Goal: Find specific page/section: Find specific page/section

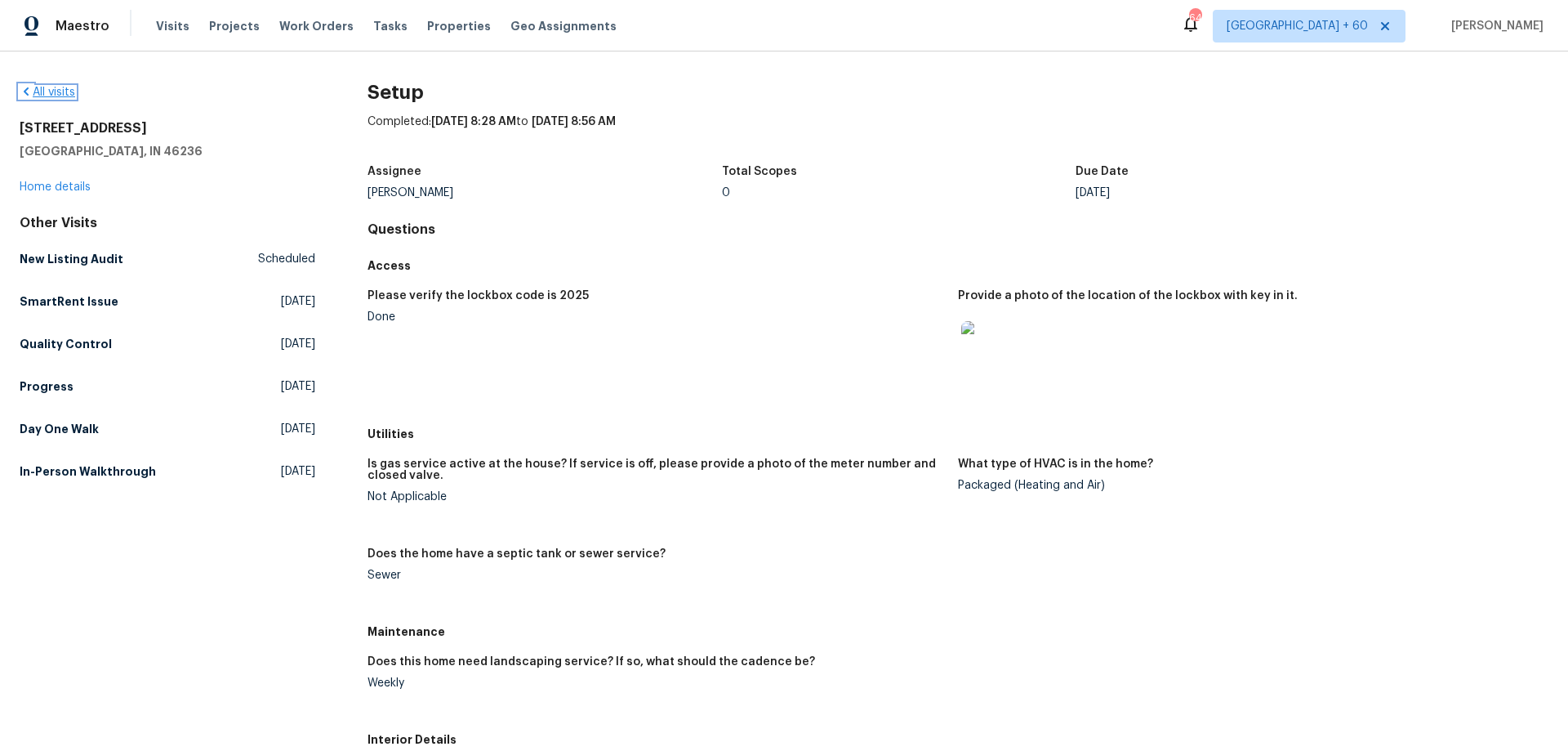
click at [42, 96] on link "All visits" at bounding box center [47, 92] width 55 height 11
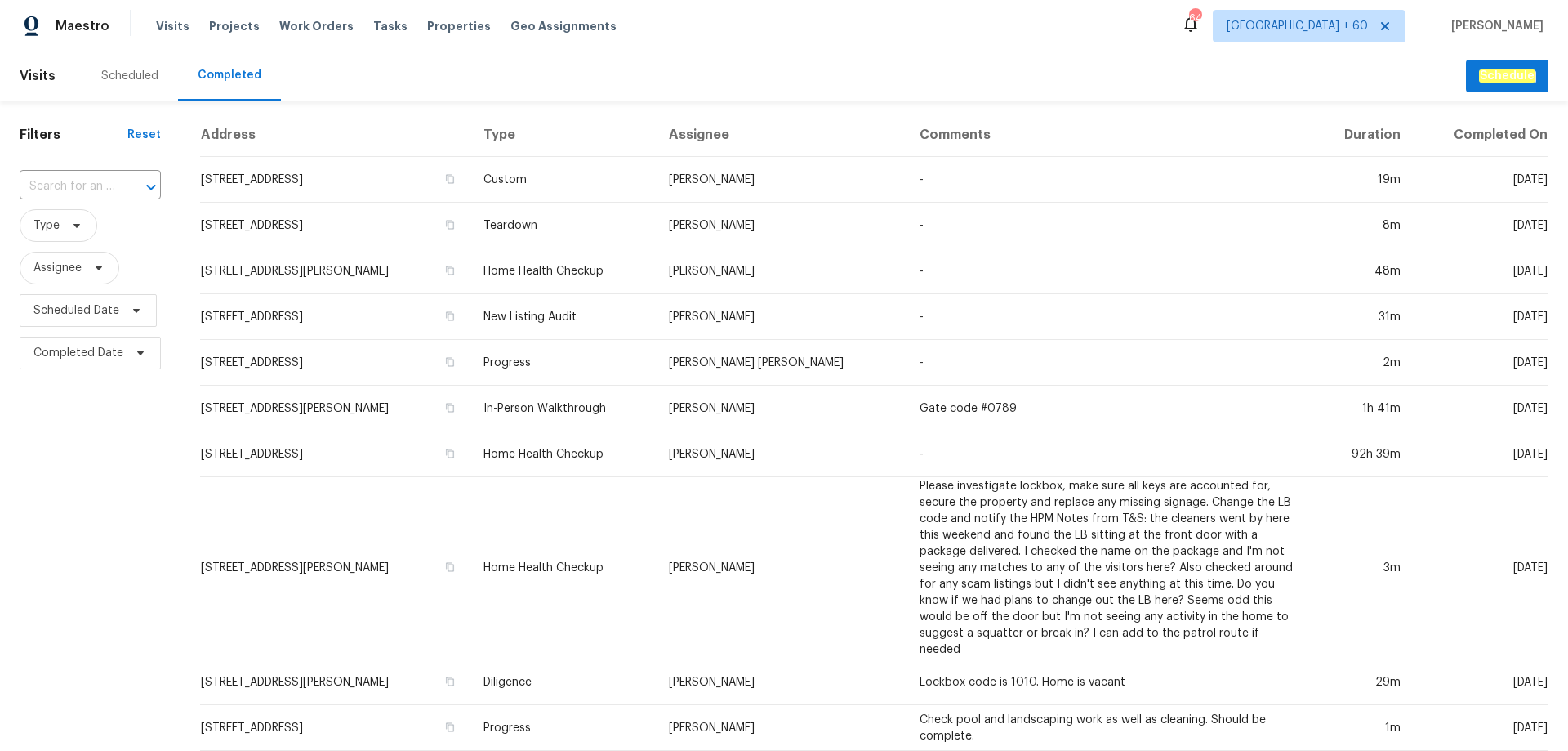
click at [119, 190] on div at bounding box center [140, 188] width 42 height 23
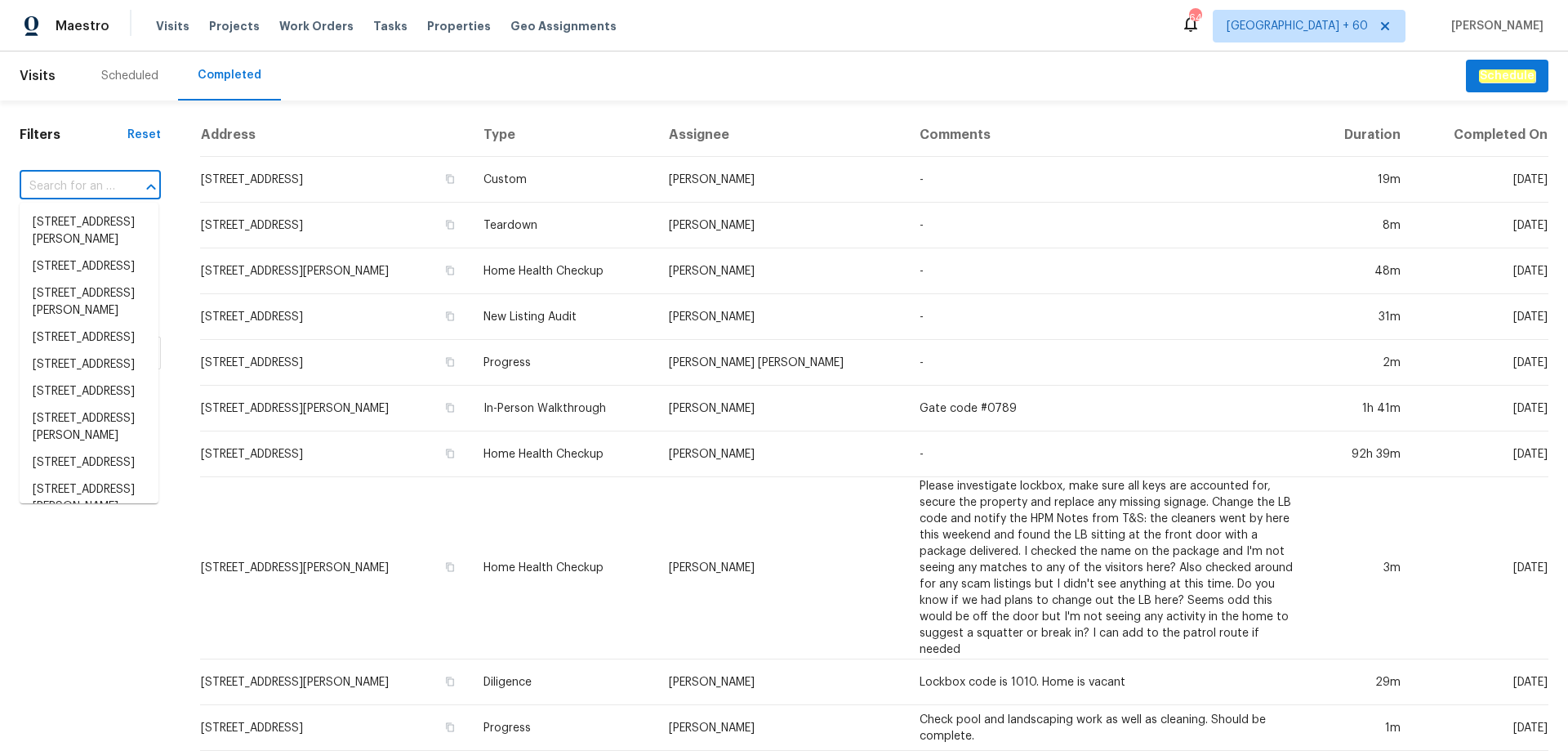
paste input "[STREET_ADDRESS]"
type input "[STREET_ADDRESS]"
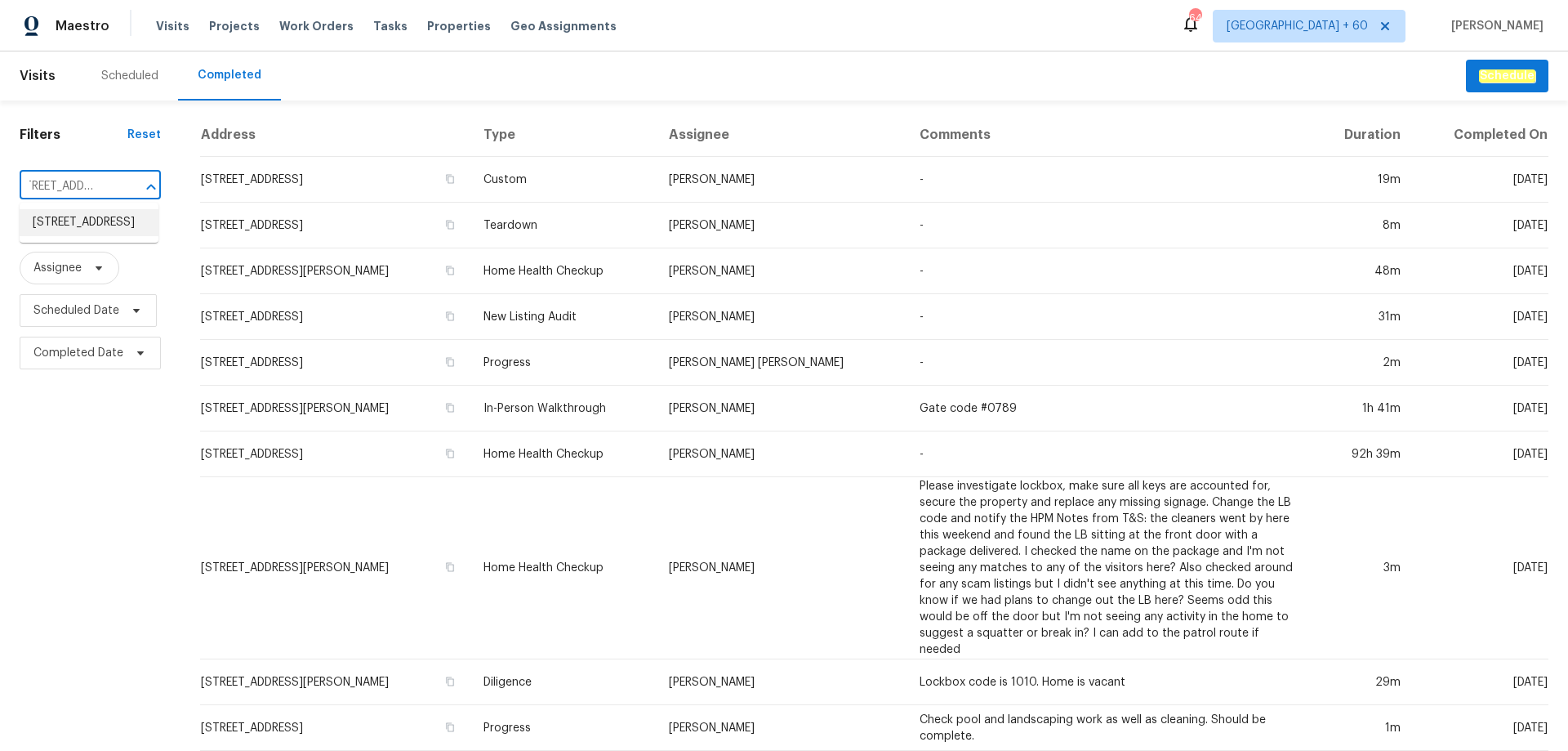
click at [109, 217] on li "[STREET_ADDRESS]" at bounding box center [89, 223] width 139 height 27
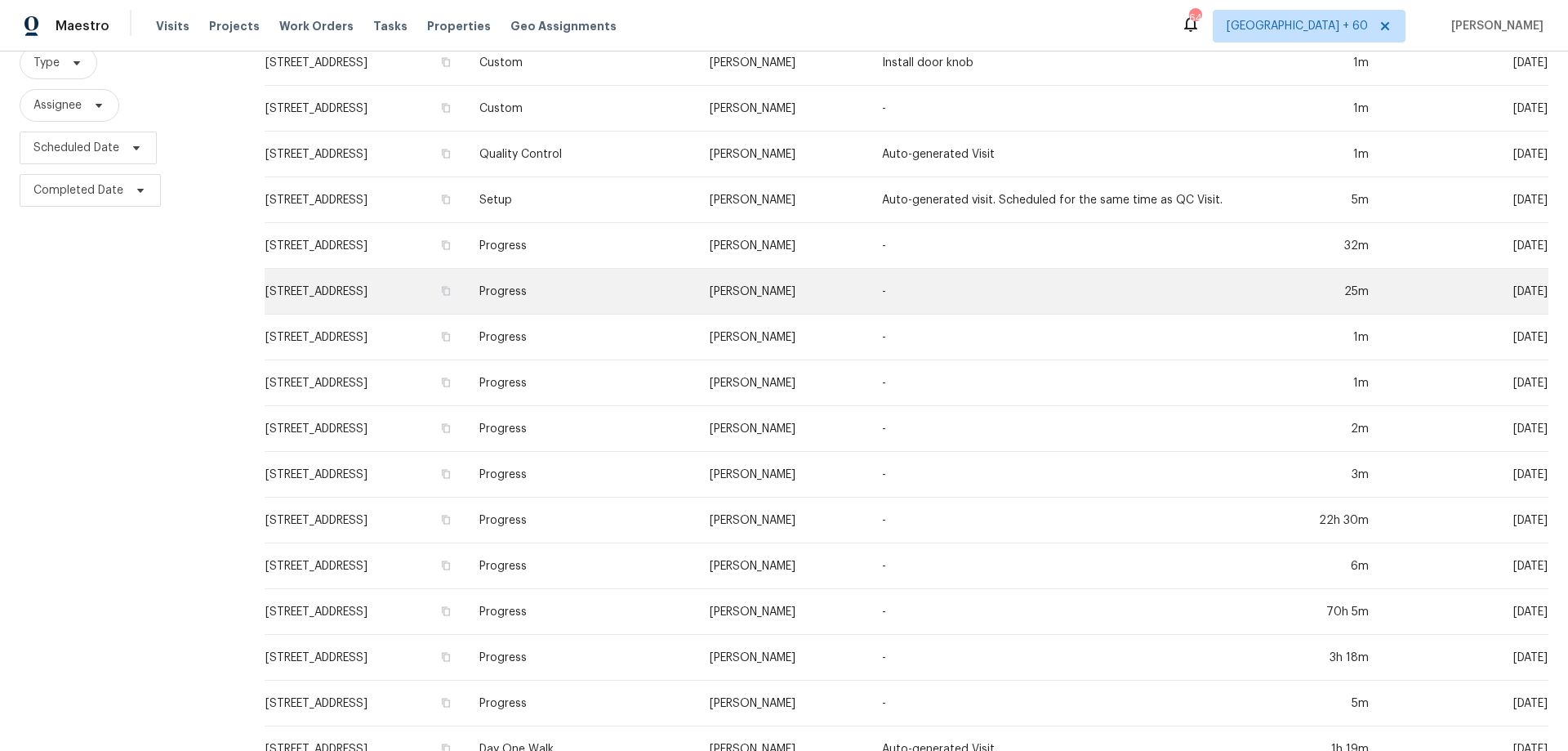
scroll to position [255, 0]
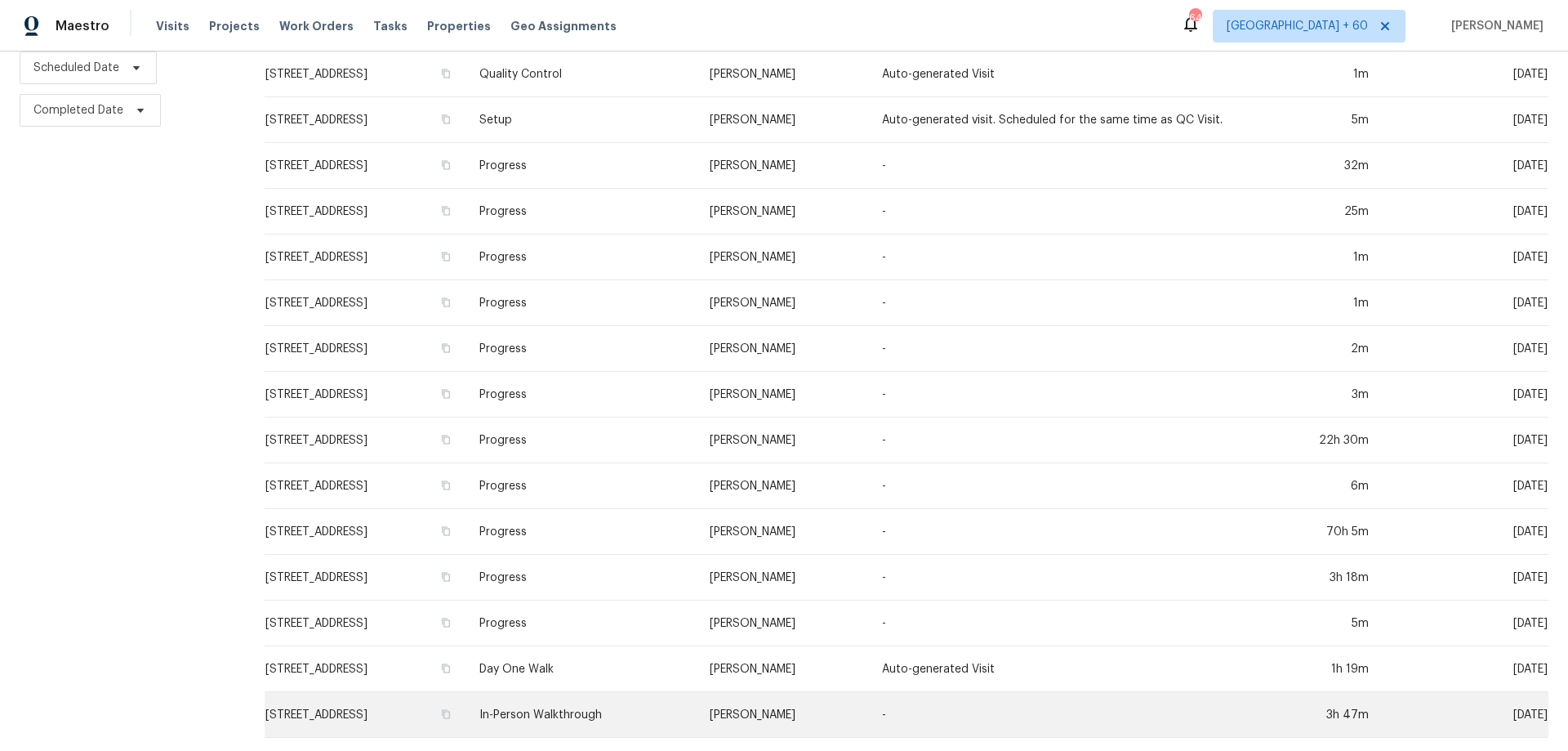
click at [432, 697] on td "[STREET_ADDRESS]" at bounding box center [365, 715] width 201 height 46
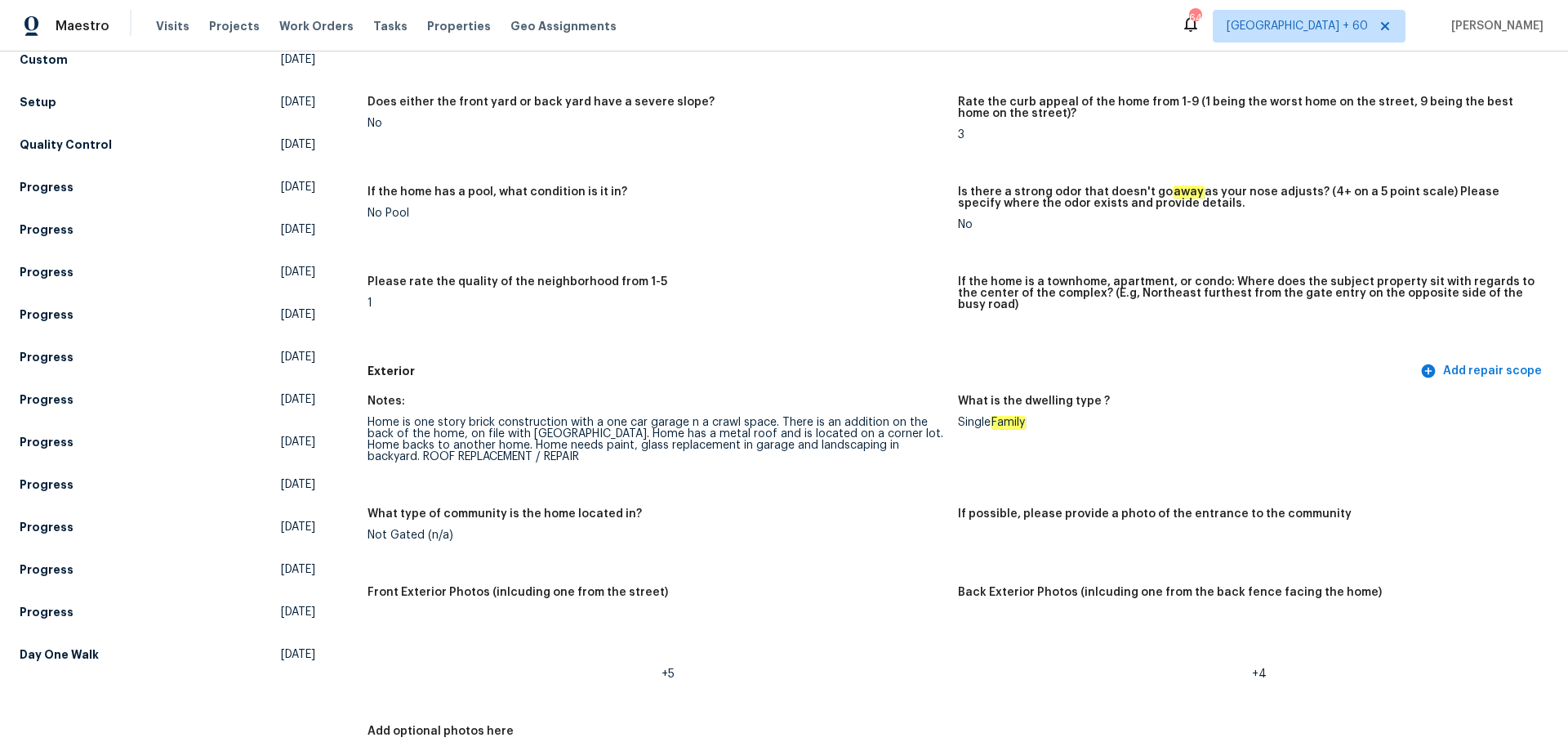
scroll to position [735, 0]
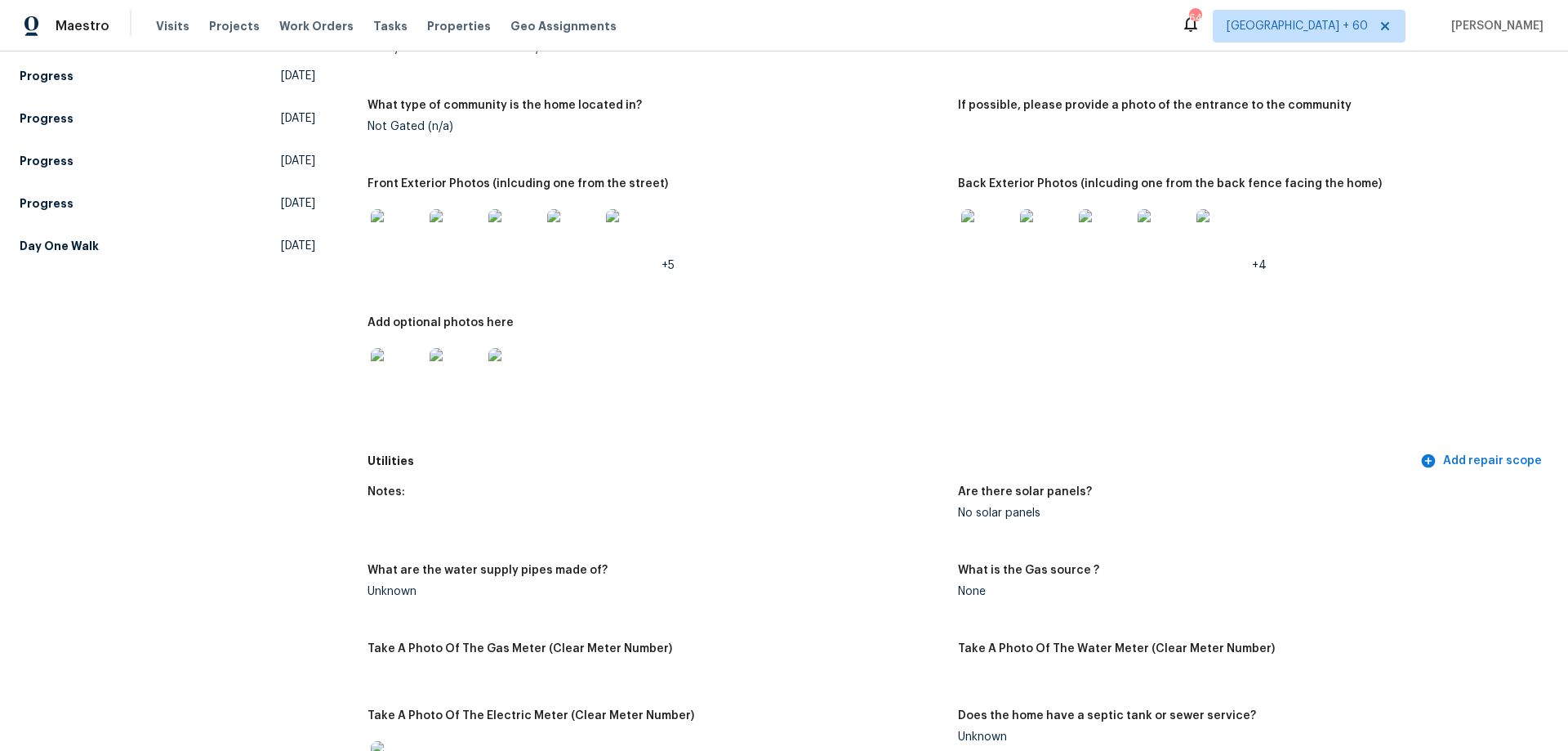
click at [1001, 225] on img at bounding box center [987, 235] width 52 height 52
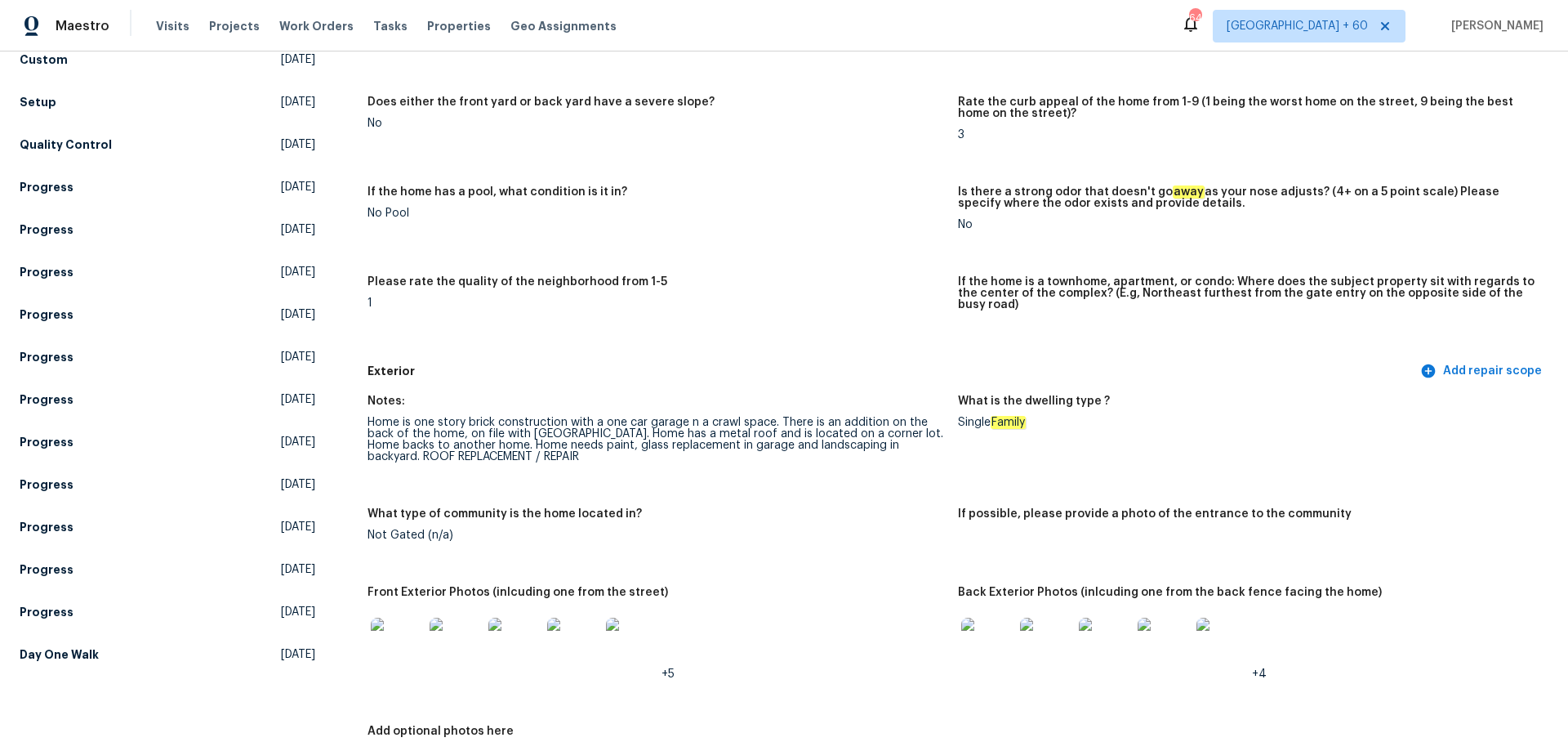
scroll to position [0, 0]
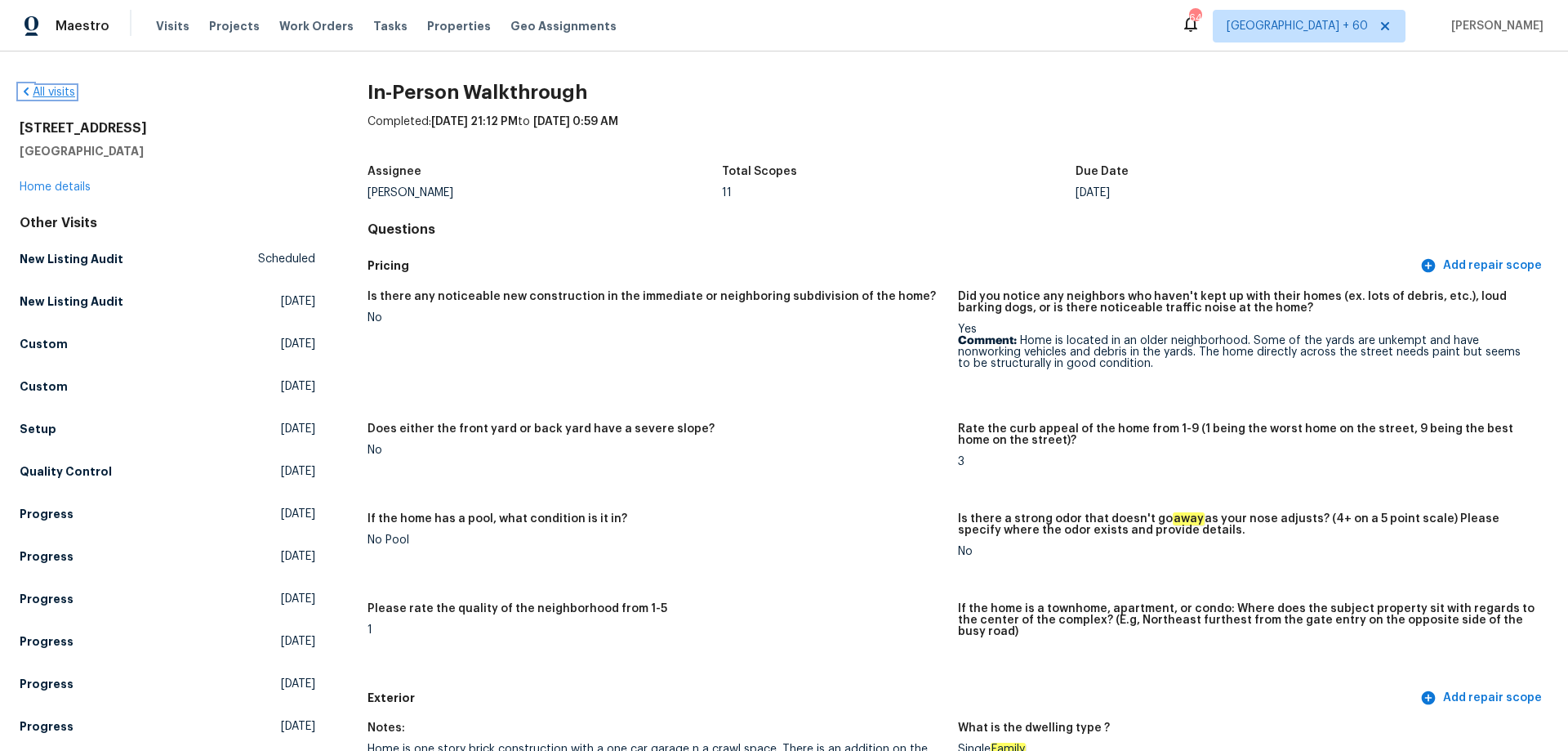
click at [58, 94] on link "All visits" at bounding box center [47, 92] width 55 height 11
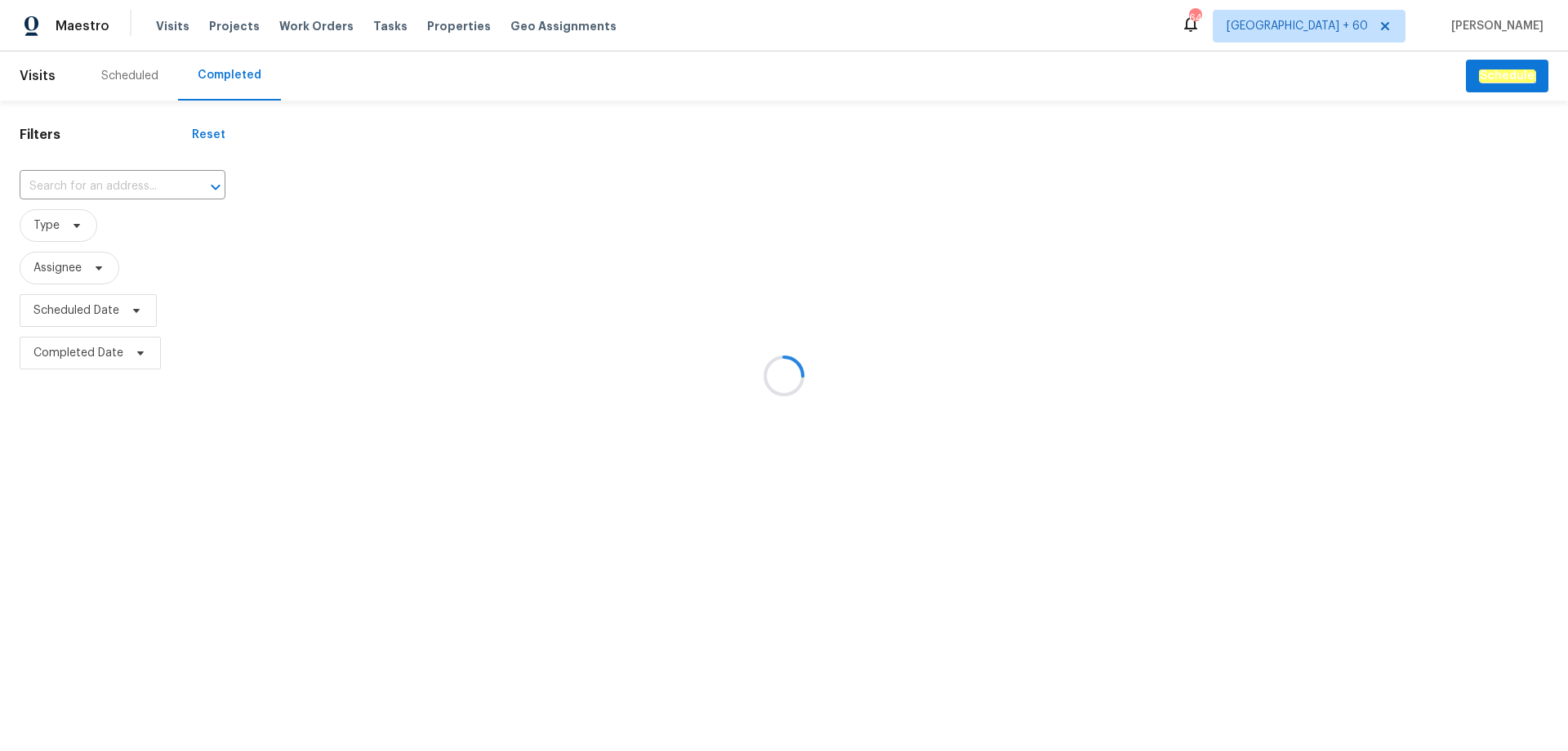
click at [106, 183] on div at bounding box center [784, 375] width 1568 height 751
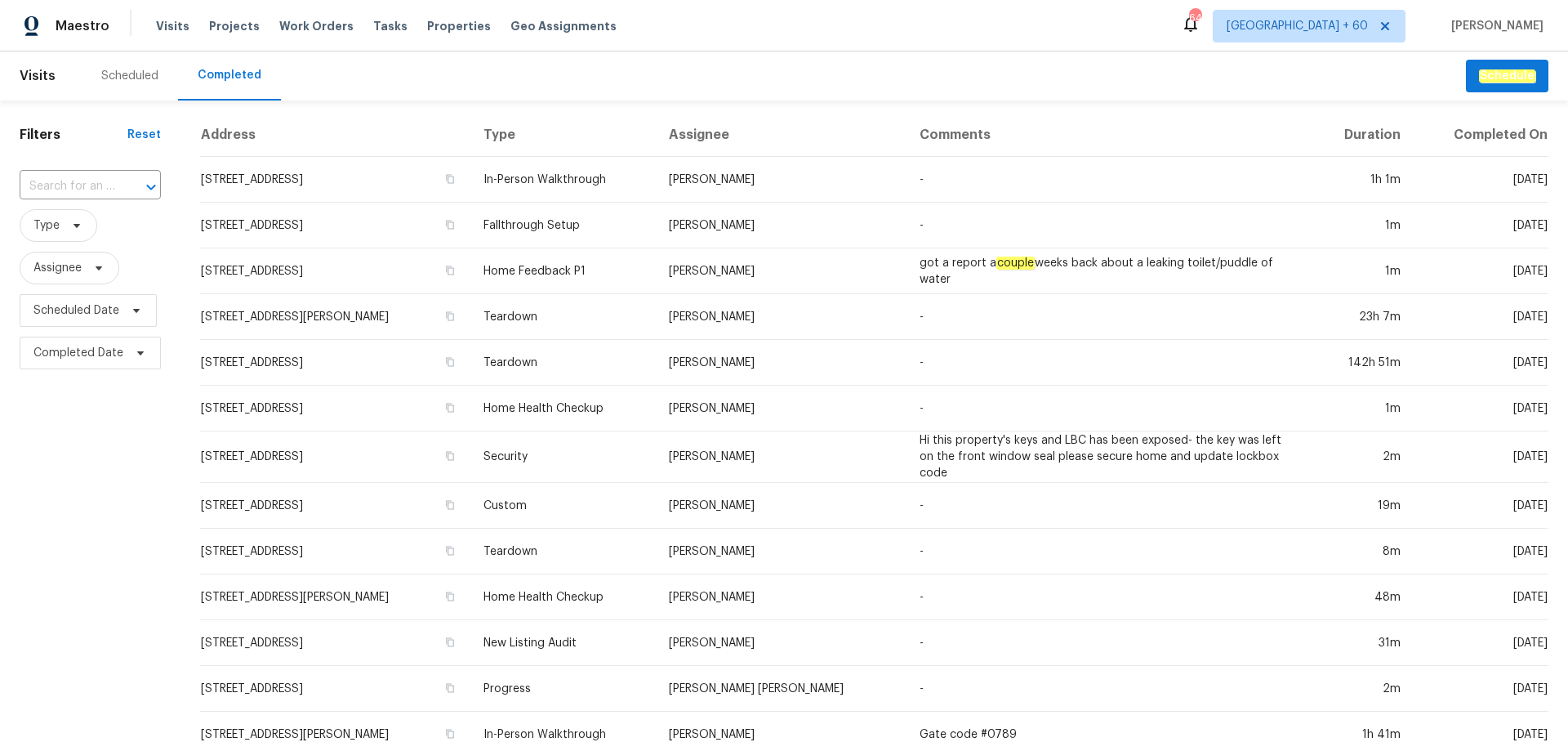
click at [106, 183] on input "text" at bounding box center [67, 187] width 96 height 26
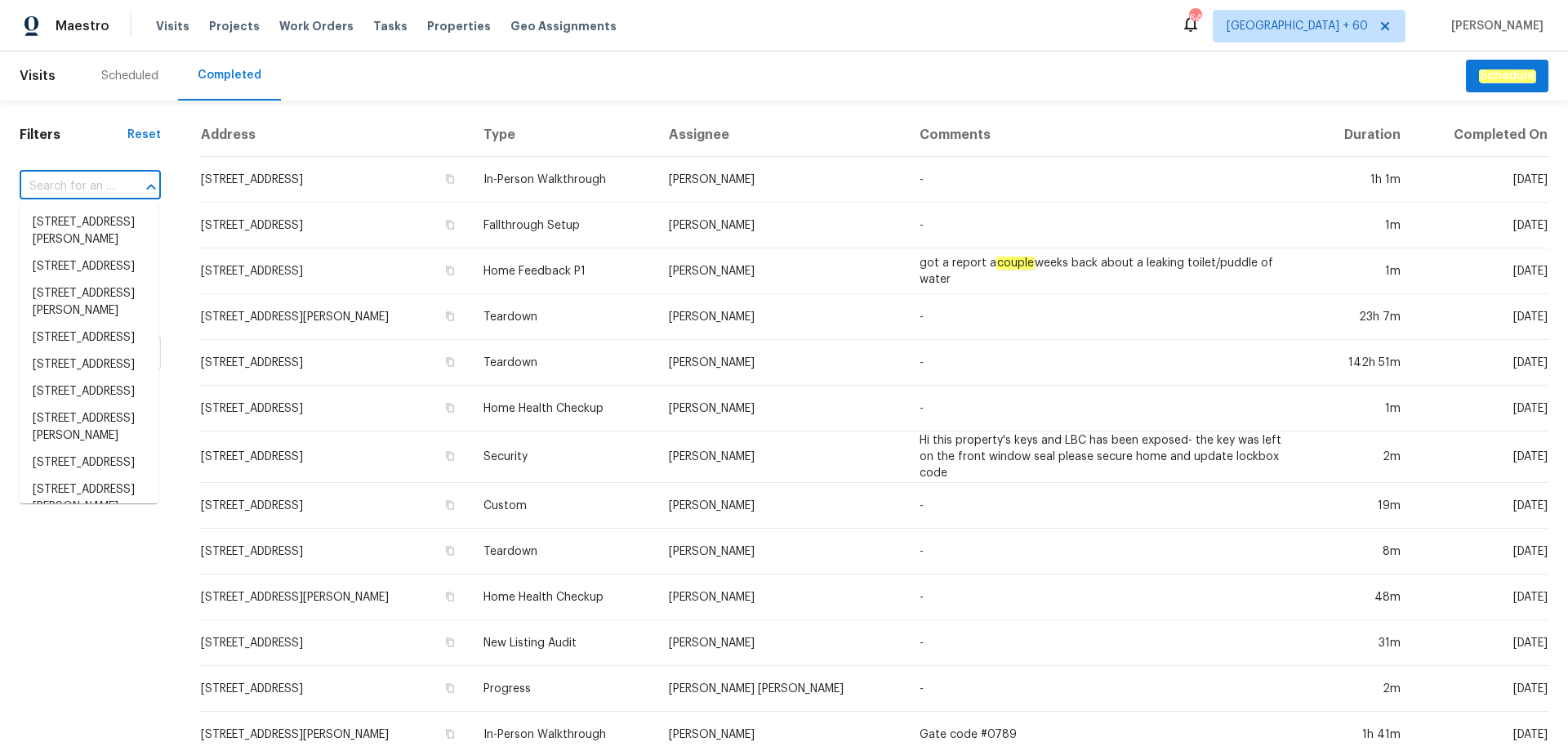
paste input "[STREET_ADDRESS]"
type input "[STREET_ADDRESS]"
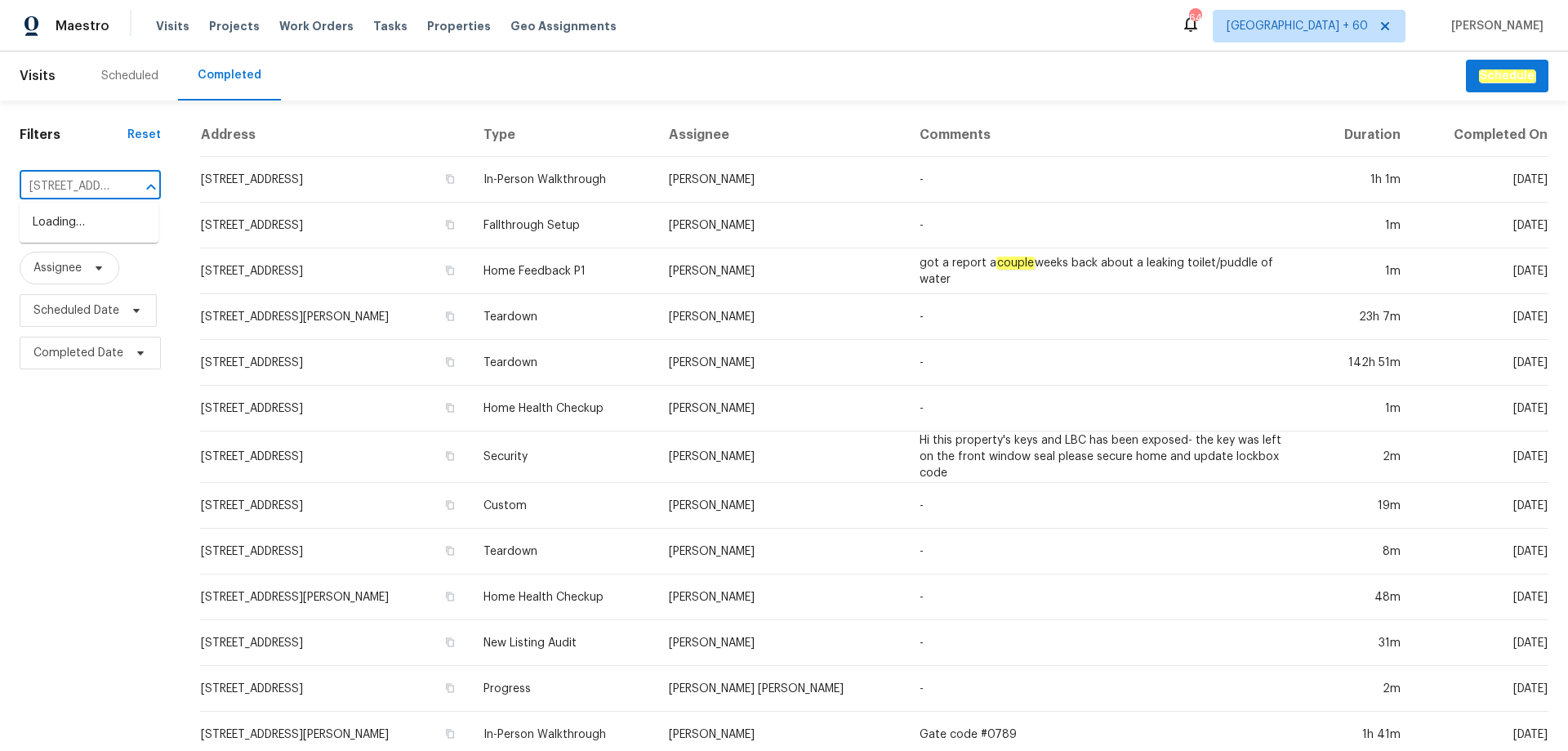
scroll to position [0, 114]
click at [93, 234] on li "[STREET_ADDRESS]" at bounding box center [89, 223] width 139 height 27
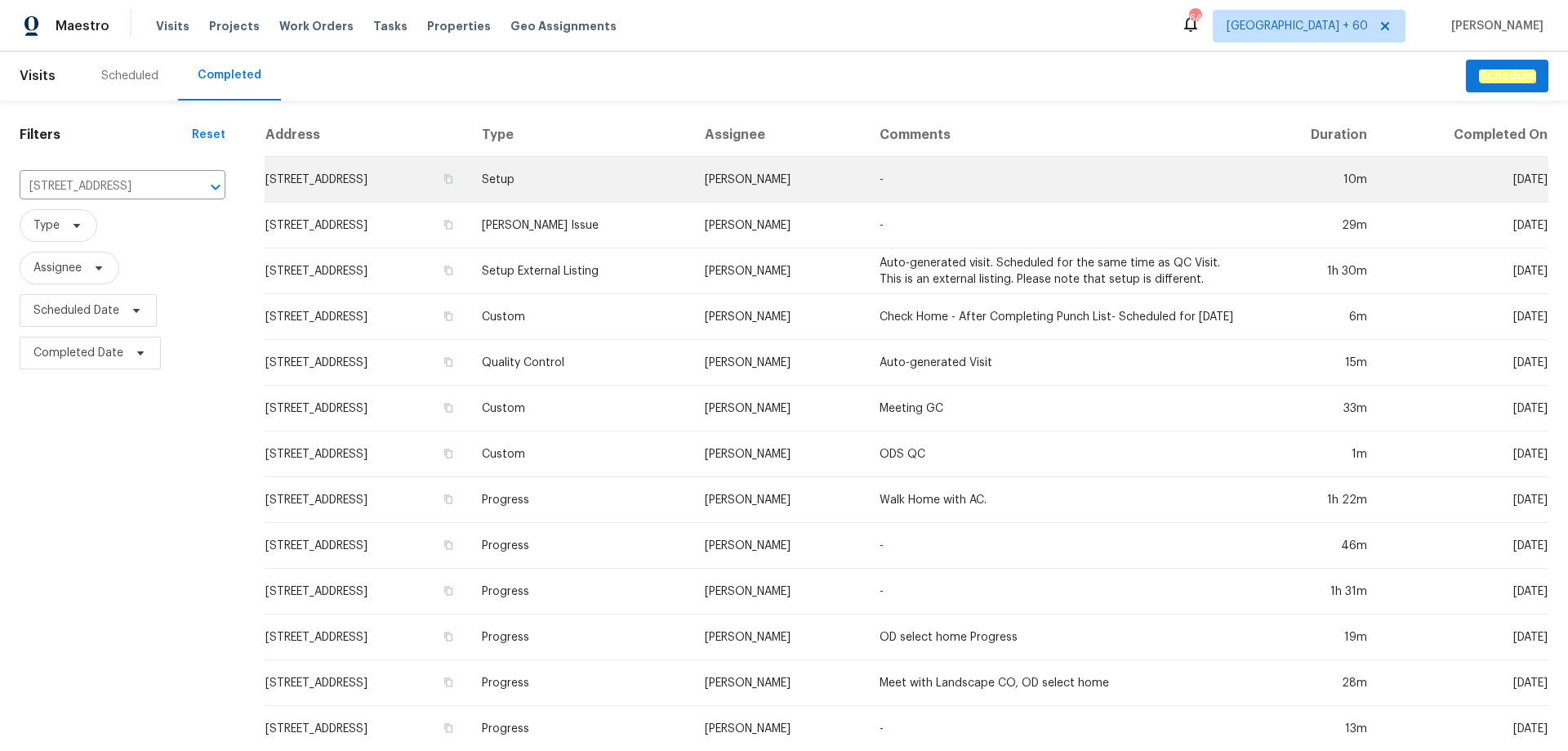
click at [438, 181] on td "[STREET_ADDRESS]" at bounding box center [367, 180] width 204 height 46
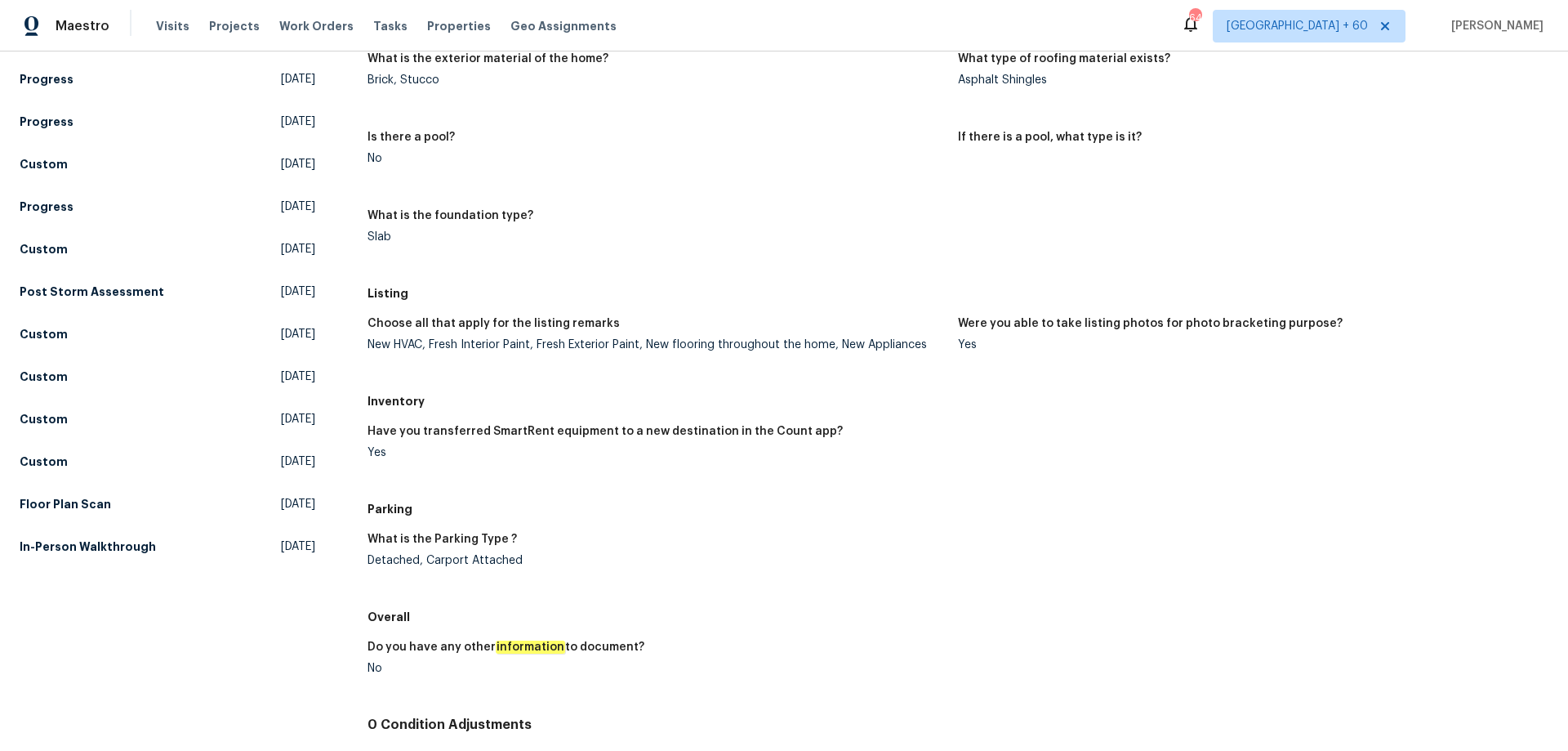
scroll to position [1235, 0]
